Goal: Task Accomplishment & Management: Use online tool/utility

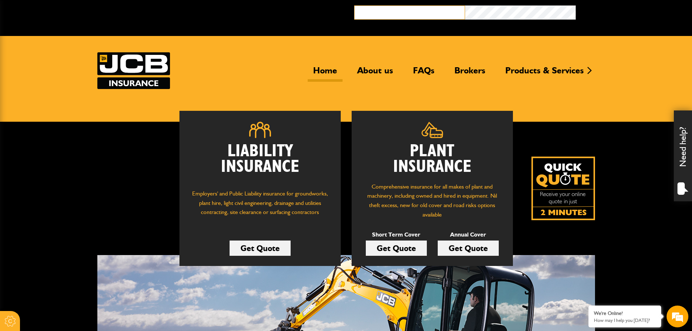
type input "**********"
click at [576, 5] on button "Broker Login" at bounding box center [631, 10] width 111 height 11
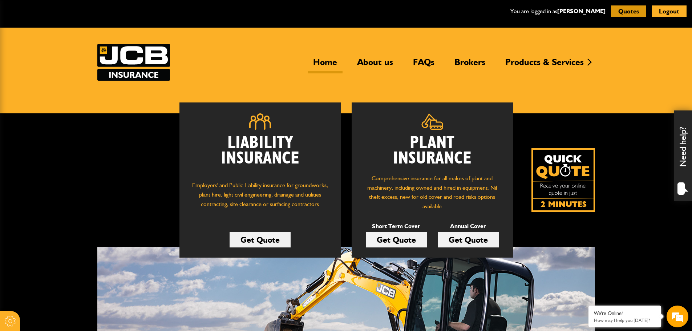
click at [637, 10] on button "Quotes" at bounding box center [628, 10] width 35 height 11
